Goal: Task Accomplishment & Management: Manage account settings

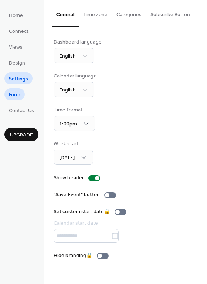
click at [18, 95] on span "Form" at bounding box center [14, 95] width 11 height 8
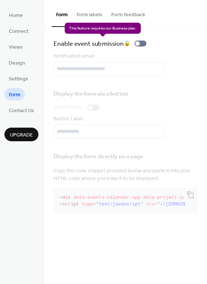
click at [142, 43] on div "Enable event submission 🔒" at bounding box center [101, 43] width 96 height 10
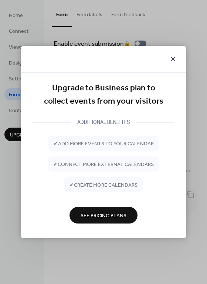
click at [170, 57] on icon at bounding box center [172, 59] width 9 height 9
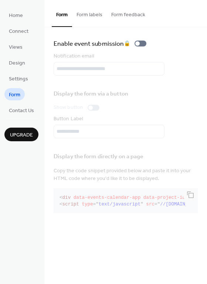
click at [92, 15] on button "Form labels" at bounding box center [89, 13] width 35 height 26
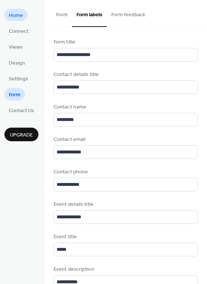
click at [18, 15] on span "Home" at bounding box center [16, 16] width 14 height 8
